Goal: Transaction & Acquisition: Subscribe to service/newsletter

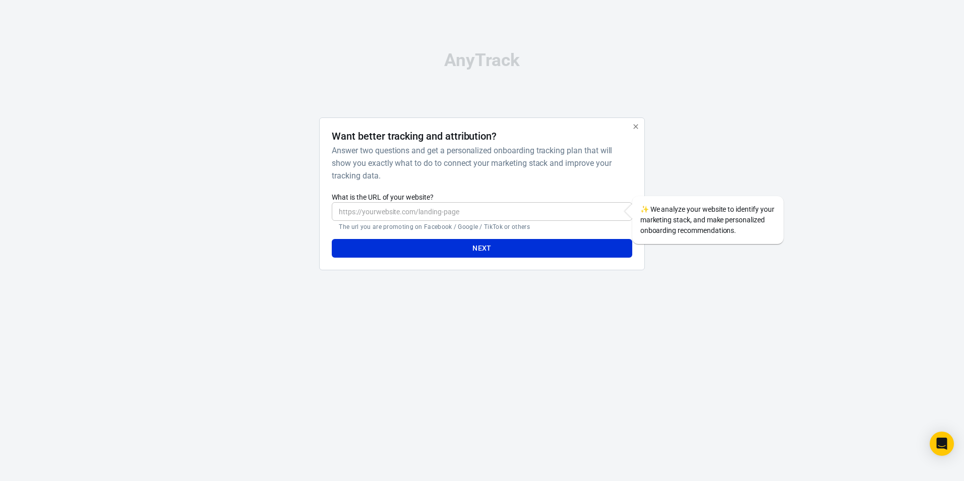
click at [638, 125] on icon "button" at bounding box center [636, 127] width 8 height 8
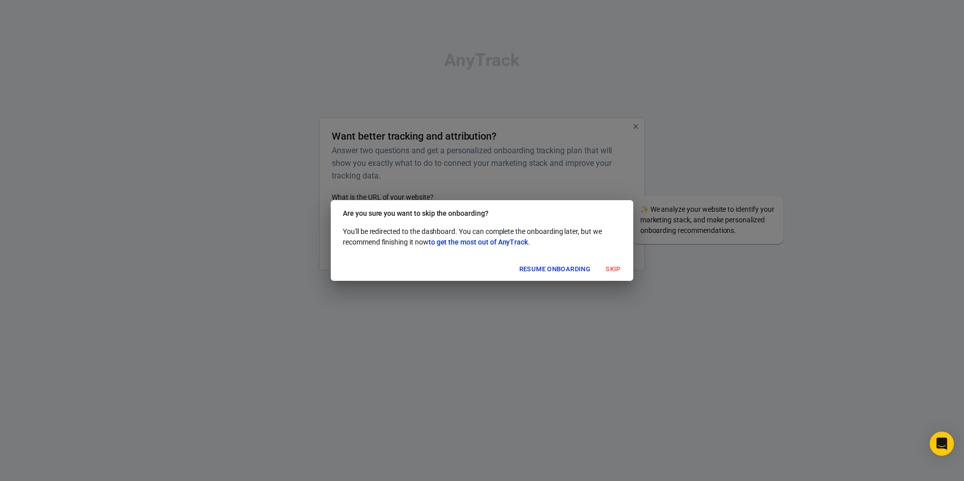
click at [610, 269] on button "Skip" at bounding box center [613, 270] width 32 height 16
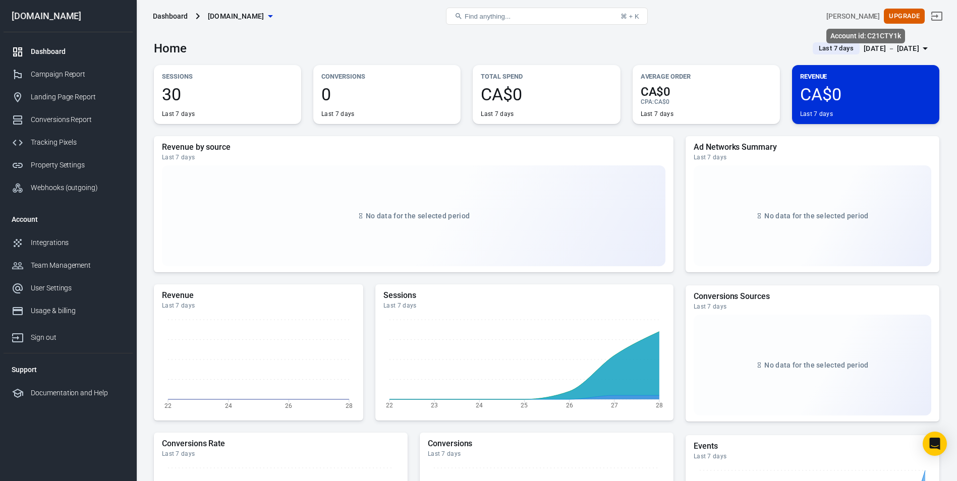
click at [867, 13] on div "[PERSON_NAME]" at bounding box center [852, 16] width 53 height 11
click at [54, 311] on div "Usage & billing" at bounding box center [78, 311] width 94 height 11
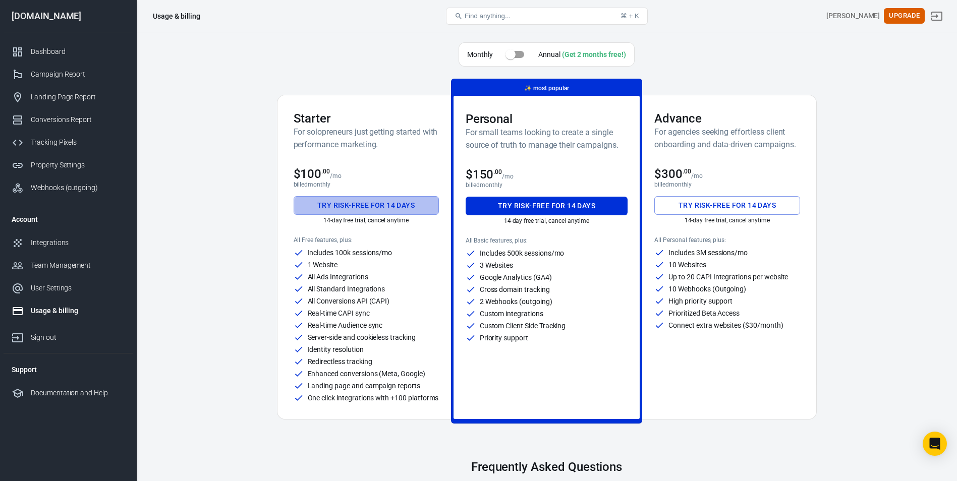
click at [359, 208] on button "Try risk-free for 14 days" at bounding box center [365, 205] width 145 height 19
